Goal: Transaction & Acquisition: Purchase product/service

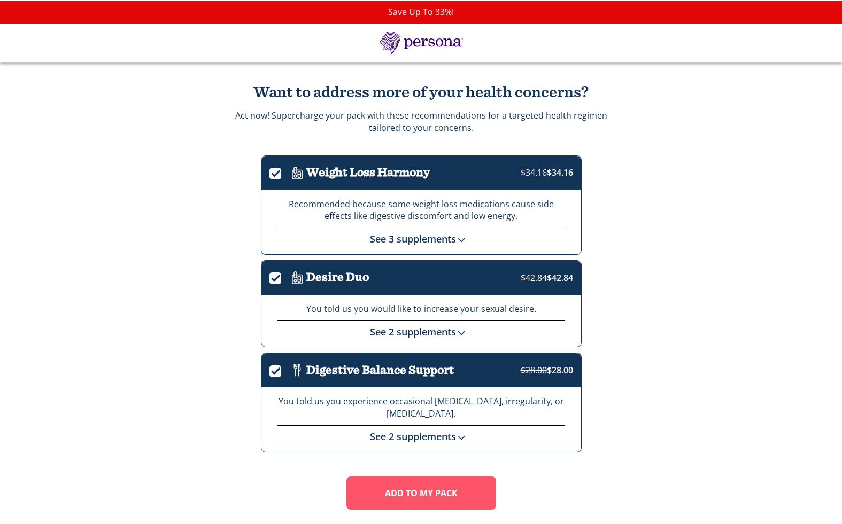
click at [460, 233] on link "See 3 supplements" at bounding box center [421, 239] width 102 height 13
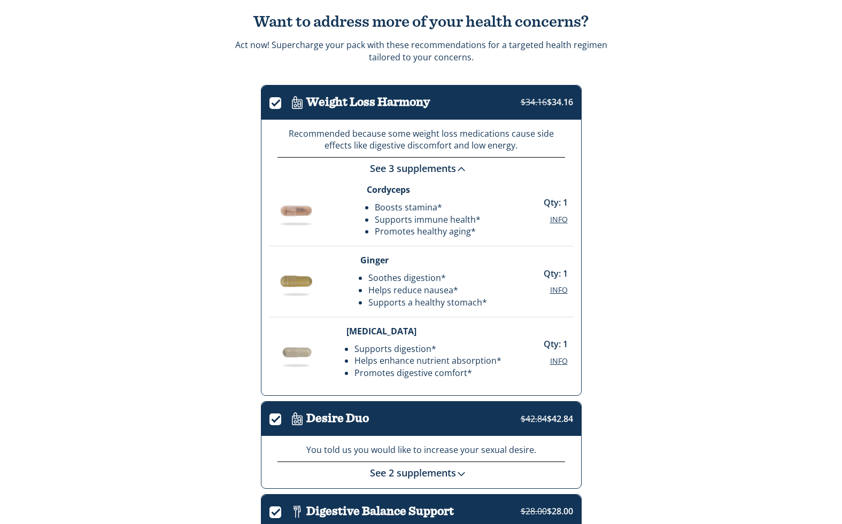
scroll to position [238, 0]
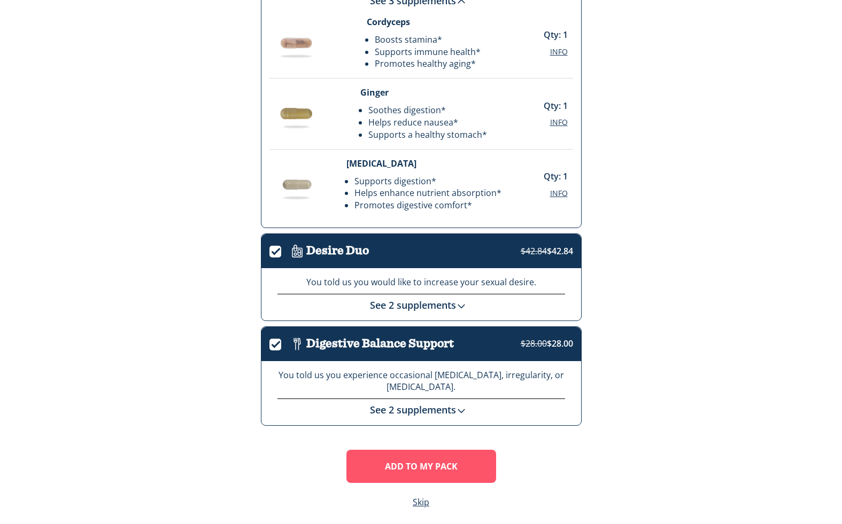
click at [465, 406] on img at bounding box center [461, 411] width 11 height 11
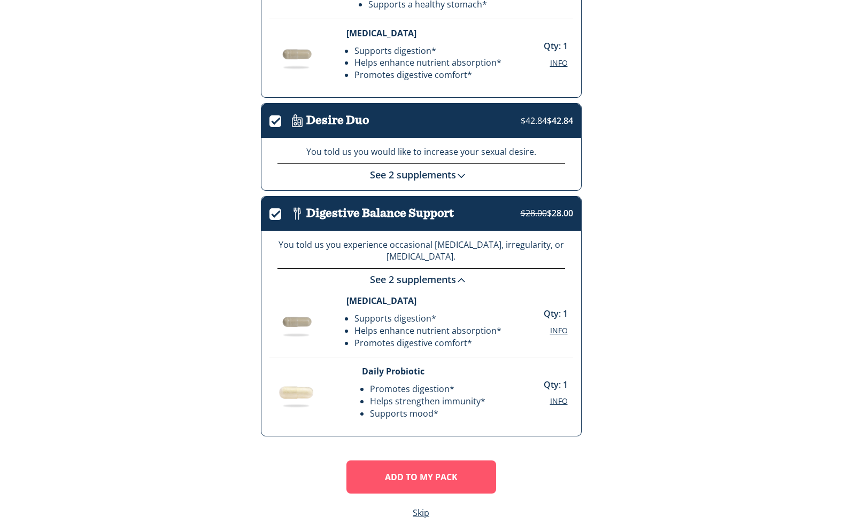
scroll to position [378, 0]
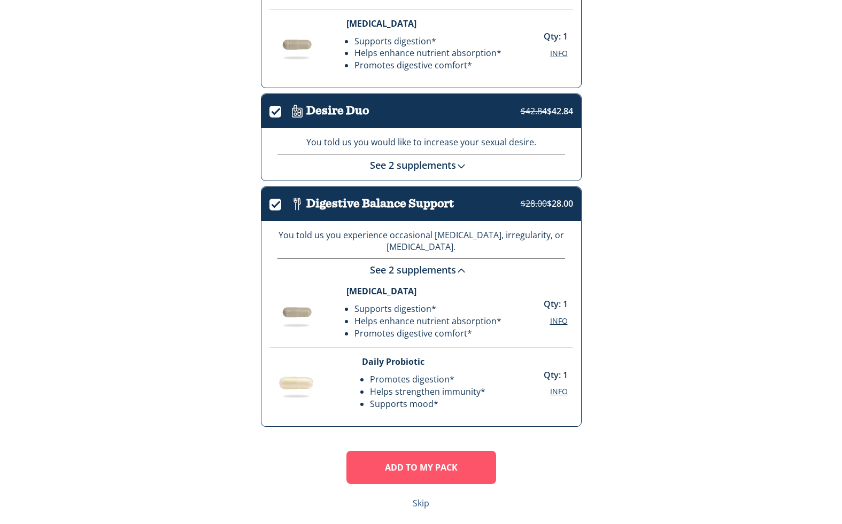
click at [416, 498] on link "Skip" at bounding box center [421, 504] width 17 height 12
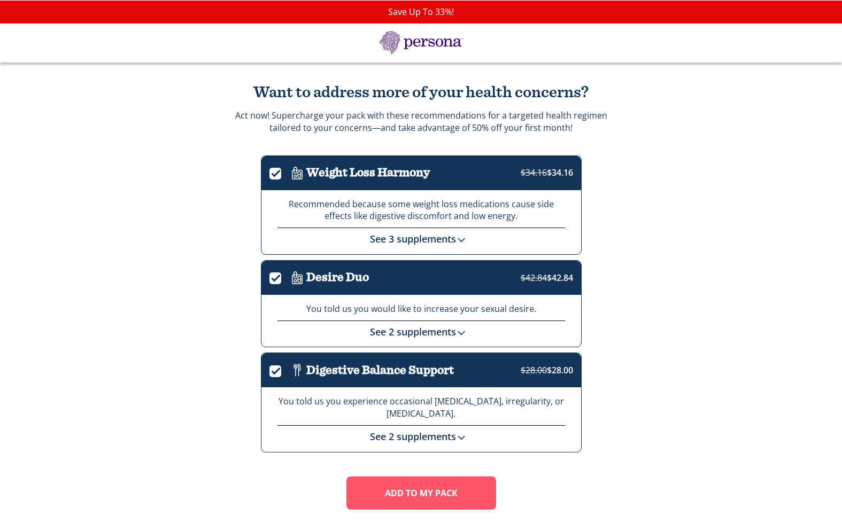
click at [415, 14] on div "Save Up To 33%!" at bounding box center [421, 12] width 842 height 23
click at [427, 41] on img at bounding box center [421, 43] width 107 height 23
